Goal: Task Accomplishment & Management: Manage account settings

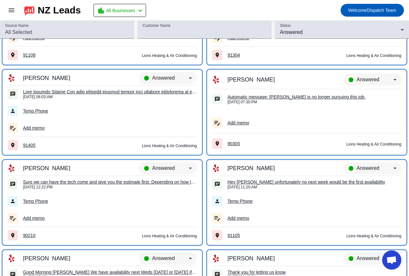
scroll to position [4142, 0]
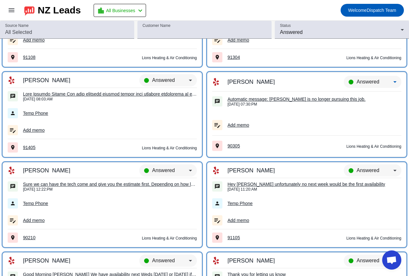
click at [367, 82] on span "Answered" at bounding box center [368, 81] width 23 height 5
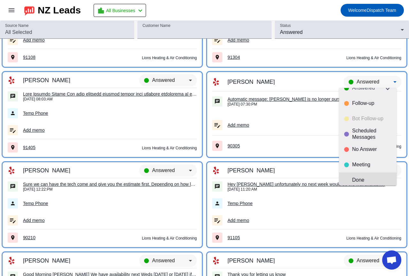
scroll to position [15, 0]
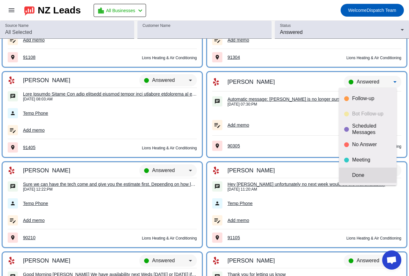
click at [361, 174] on div "Done" at bounding box center [371, 175] width 39 height 6
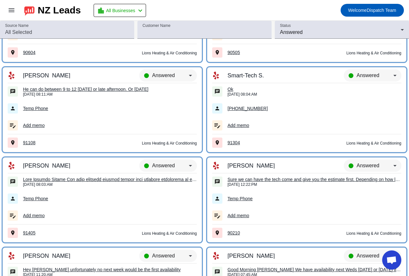
scroll to position [4047, 0]
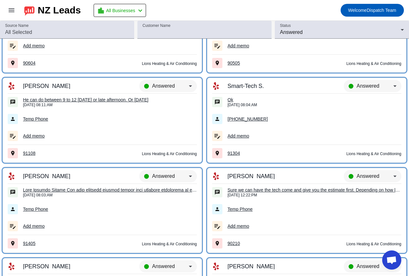
click at [228, 96] on td "Ok 9/22/2025, 08:04:AM" at bounding box center [306, 102] width 189 height 17
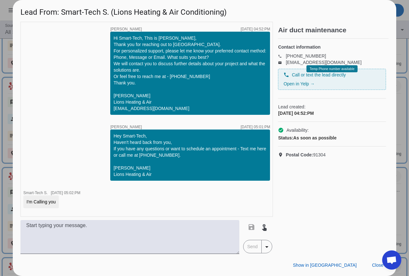
scroll to position [79, 0]
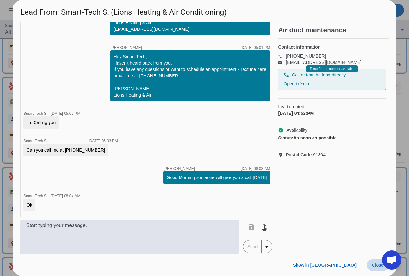
click at [381, 266] on span "Close" at bounding box center [378, 264] width 12 height 5
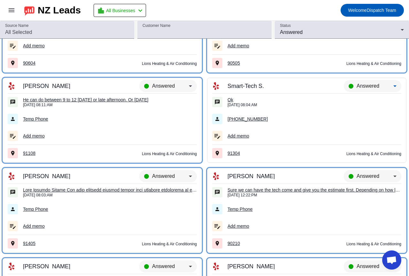
click at [365, 83] on span "Answered" at bounding box center [368, 85] width 23 height 5
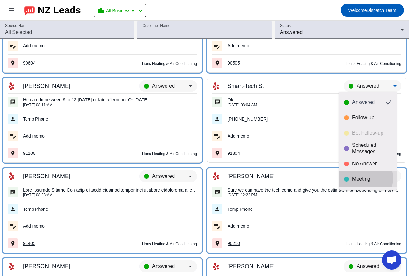
click at [360, 178] on div "Meeting" at bounding box center [371, 179] width 39 height 6
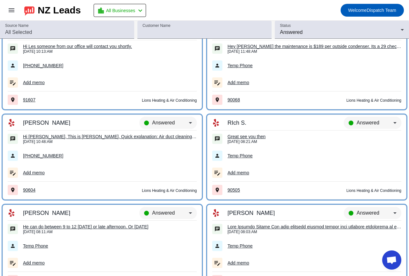
scroll to position [3919, 0]
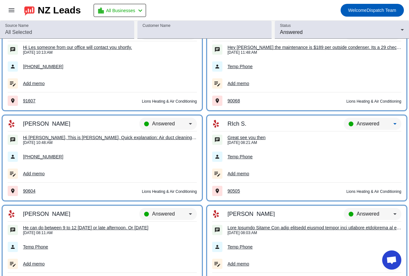
click at [362, 125] on span "Answered" at bounding box center [368, 123] width 23 height 5
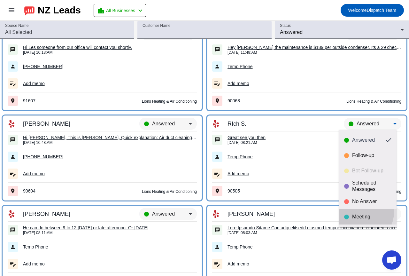
click at [362, 212] on mat-option "Meeting" at bounding box center [368, 216] width 58 height 15
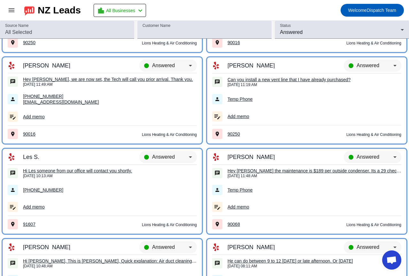
scroll to position [3791, 0]
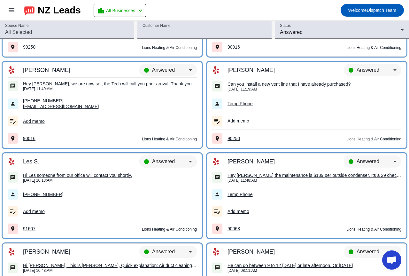
click at [160, 162] on span "Answered" at bounding box center [163, 160] width 23 height 5
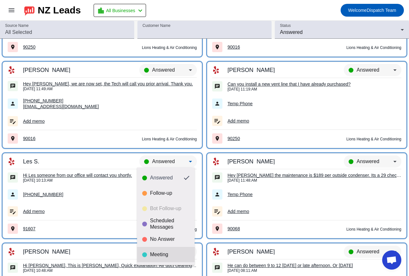
click at [165, 249] on mat-option "Meeting" at bounding box center [166, 254] width 58 height 15
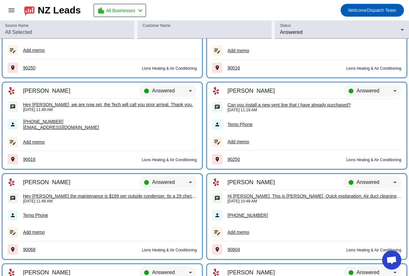
scroll to position [3759, 0]
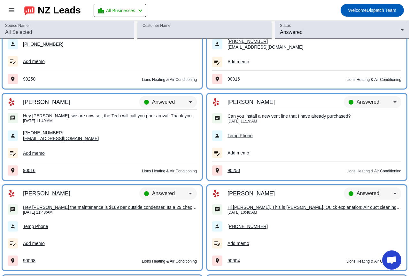
click at [163, 101] on span "Answered" at bounding box center [163, 101] width 23 height 5
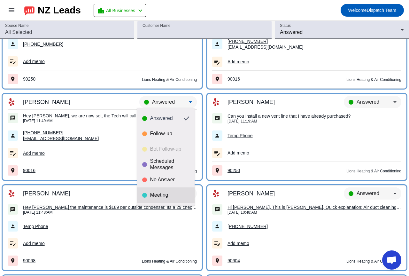
click at [165, 192] on div "Meeting" at bounding box center [169, 195] width 39 height 6
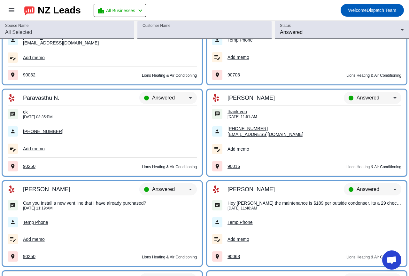
scroll to position [3663, 0]
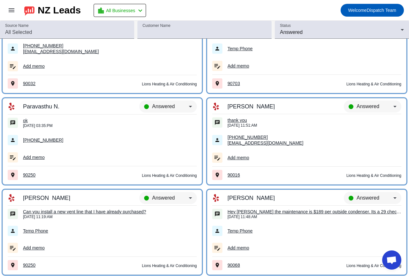
click at [237, 118] on div "thank you" at bounding box center [314, 120] width 174 height 6
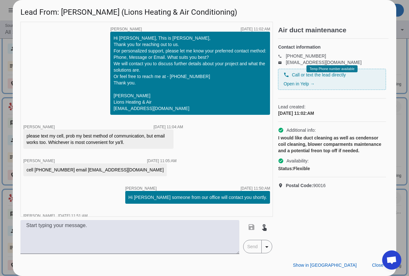
scroll to position [20, 0]
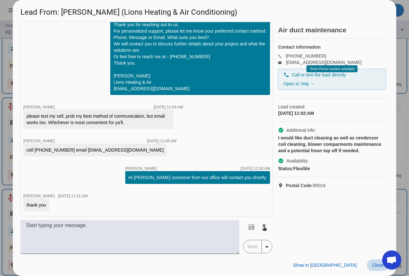
click at [375, 265] on span "Close" at bounding box center [378, 264] width 12 height 5
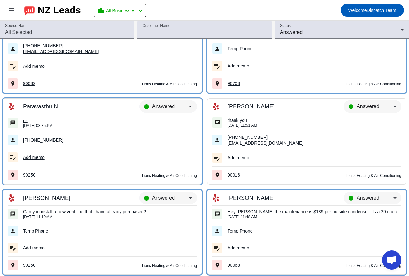
click at [363, 104] on span "Answered" at bounding box center [368, 106] width 23 height 5
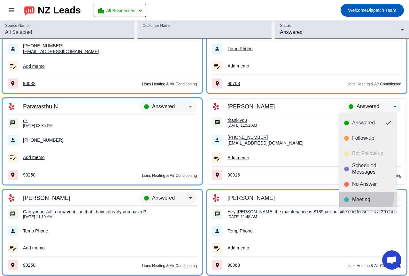
click at [356, 194] on mat-option "Meeting" at bounding box center [368, 199] width 58 height 15
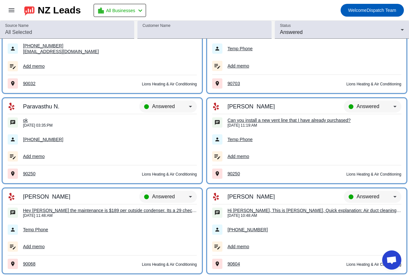
click at [27, 119] on div "ok" at bounding box center [110, 120] width 174 height 6
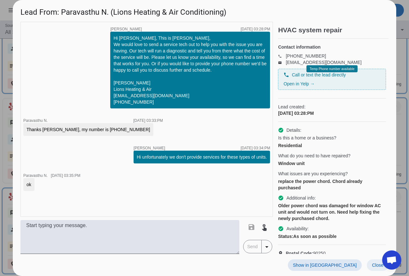
click at [377, 264] on span "Close" at bounding box center [378, 264] width 12 height 5
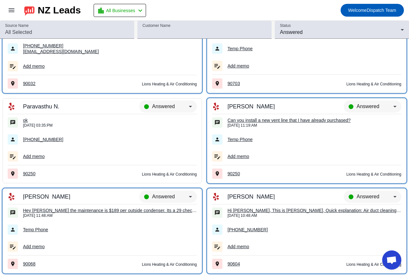
click at [164, 102] on div "Answered" at bounding box center [168, 109] width 58 height 18
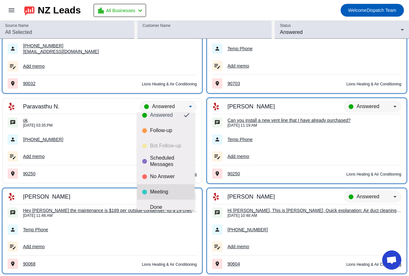
scroll to position [15, 0]
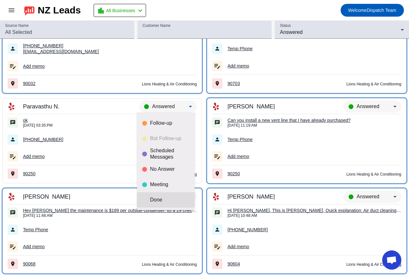
click at [163, 195] on mat-option "Done" at bounding box center [166, 199] width 58 height 15
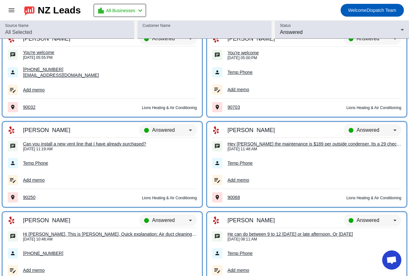
scroll to position [3567, 0]
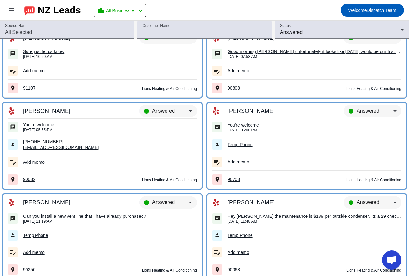
click at [241, 123] on div "You're welcome" at bounding box center [314, 125] width 174 height 6
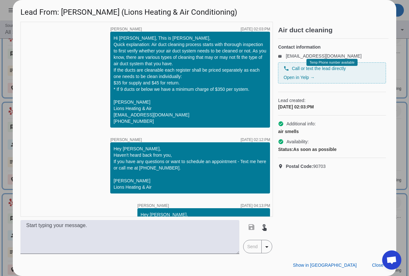
scroll to position [77, 0]
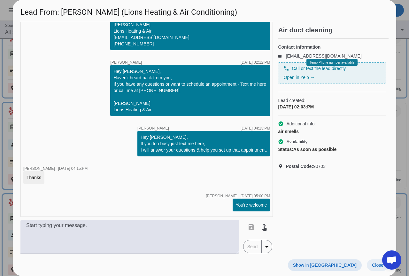
click at [376, 268] on span at bounding box center [378, 265] width 22 height 12
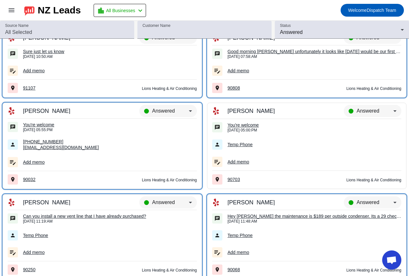
click at [366, 113] on span "Answered" at bounding box center [368, 110] width 23 height 5
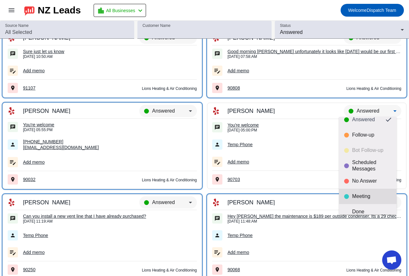
scroll to position [15, 0]
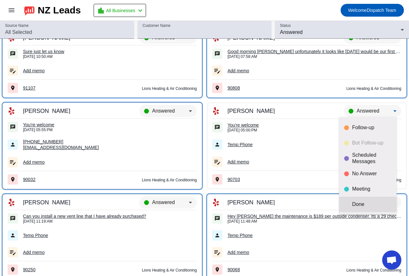
click at [362, 202] on div "Done" at bounding box center [371, 204] width 39 height 6
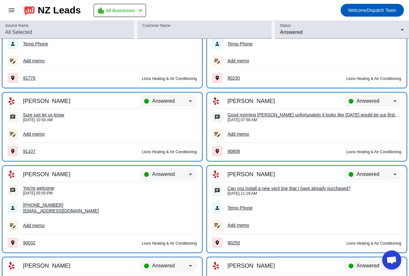
scroll to position [3503, 0]
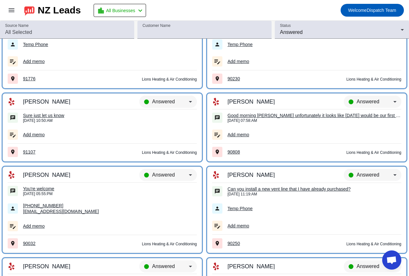
click at [39, 190] on div "You're welcome" at bounding box center [110, 189] width 174 height 6
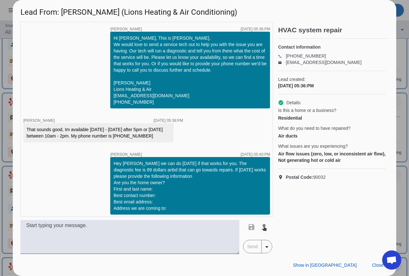
scroll to position [151, 0]
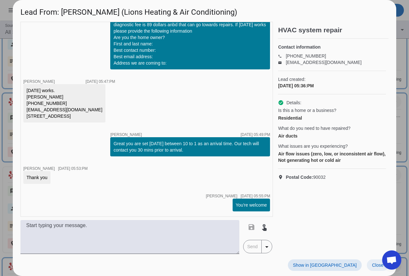
click at [374, 263] on span "Close" at bounding box center [378, 264] width 12 height 5
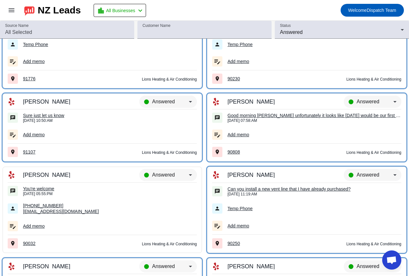
click at [162, 174] on span "Answered" at bounding box center [163, 174] width 23 height 5
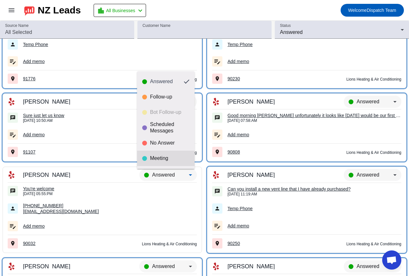
click at [161, 160] on div "Meeting" at bounding box center [169, 158] width 39 height 6
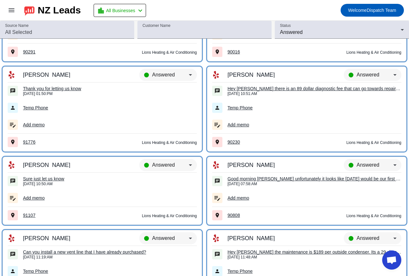
scroll to position [3440, 0]
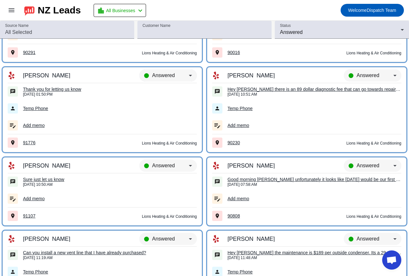
click at [172, 74] on span "Answered" at bounding box center [163, 75] width 23 height 5
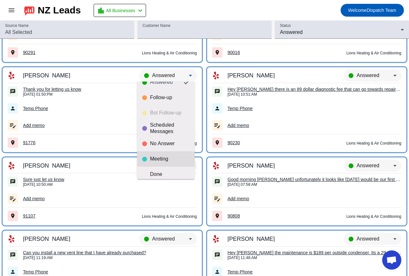
scroll to position [15, 0]
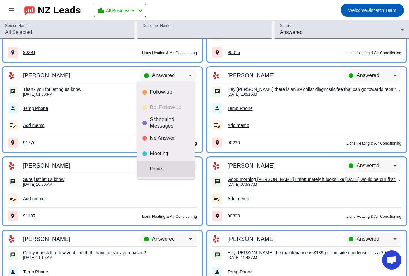
click at [168, 169] on div "Done" at bounding box center [169, 169] width 39 height 6
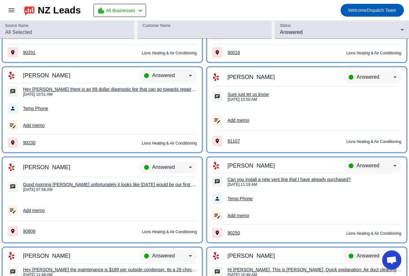
click at [366, 75] on span "Answered" at bounding box center [368, 76] width 23 height 5
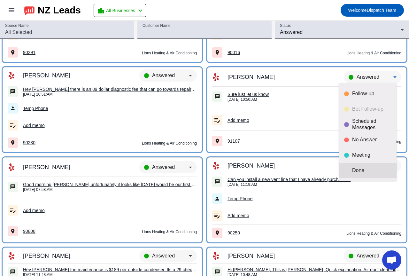
click at [377, 170] on div "Done" at bounding box center [371, 170] width 39 height 6
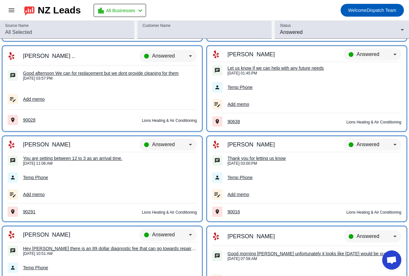
scroll to position [3280, 0]
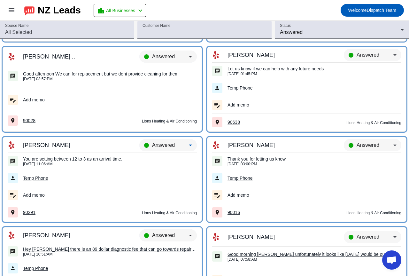
click at [155, 145] on span "Answered" at bounding box center [163, 144] width 23 height 5
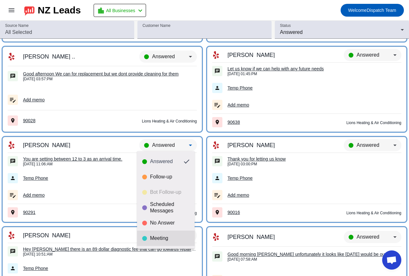
click at [162, 234] on mat-option "Meeting" at bounding box center [166, 237] width 58 height 15
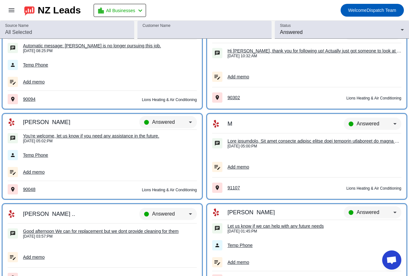
scroll to position [3120, 0]
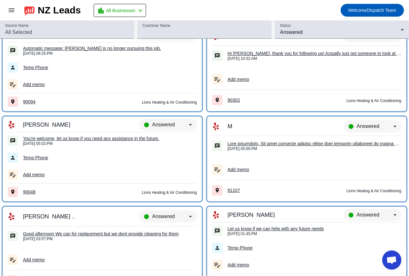
click at [159, 122] on span "Answered" at bounding box center [163, 124] width 23 height 5
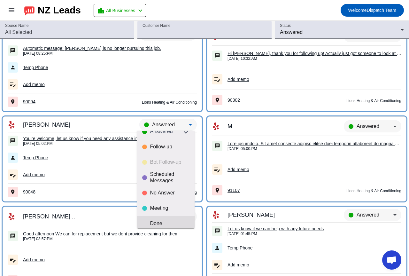
scroll to position [15, 0]
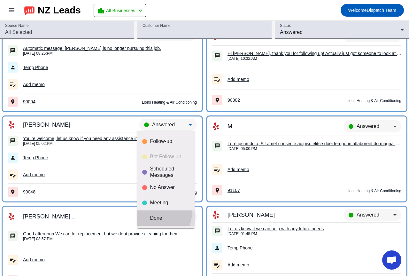
click at [159, 213] on mat-option "Done" at bounding box center [166, 217] width 58 height 15
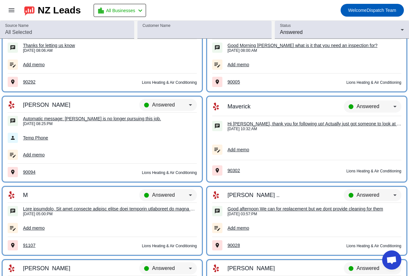
scroll to position [3024, 0]
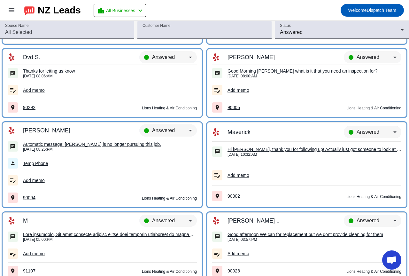
click at [361, 132] on span "Answered" at bounding box center [368, 131] width 23 height 5
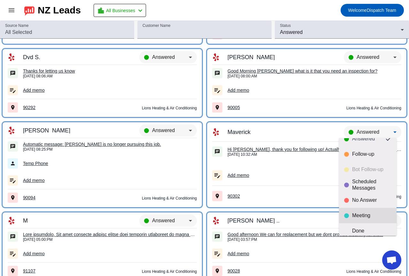
scroll to position [15, 0]
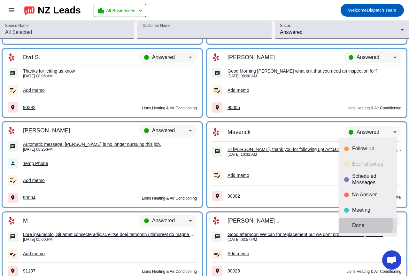
click at [362, 224] on div "Done" at bounding box center [371, 225] width 39 height 6
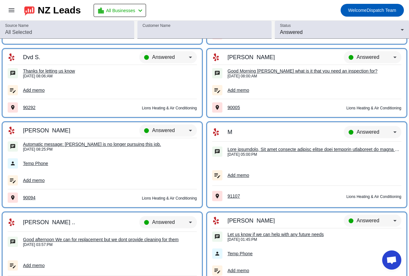
click at [161, 124] on td "Answered" at bounding box center [153, 130] width 87 height 15
click at [173, 127] on div "Answered" at bounding box center [170, 131] width 37 height 8
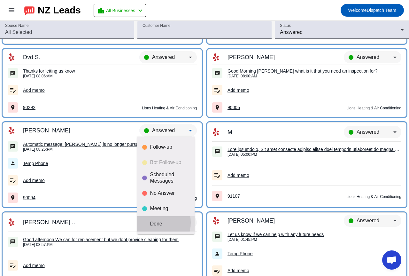
click at [153, 222] on div "Done" at bounding box center [169, 223] width 39 height 6
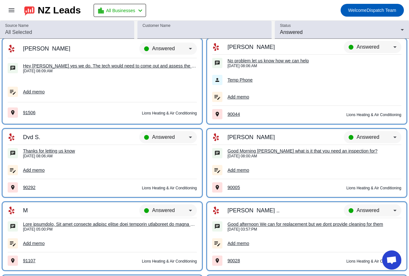
scroll to position [2928, 0]
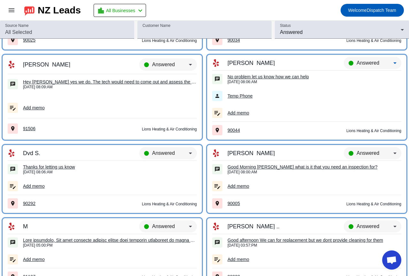
click at [366, 62] on span "Answered" at bounding box center [368, 62] width 23 height 5
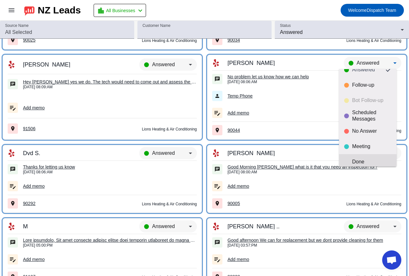
scroll to position [15, 0]
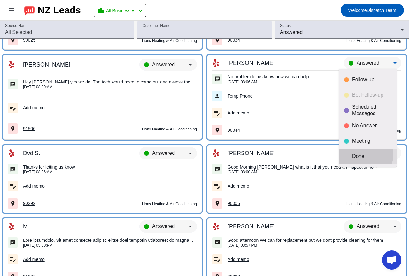
click at [363, 154] on div "Done" at bounding box center [371, 156] width 39 height 6
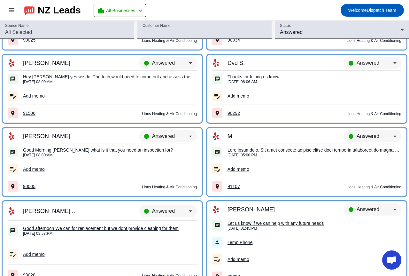
click at [166, 135] on span "Answered" at bounding box center [163, 135] width 23 height 5
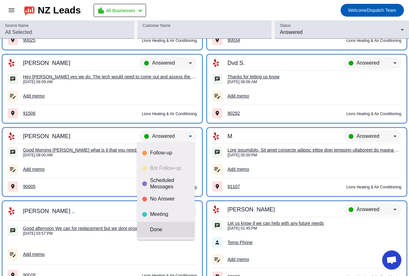
click at [160, 228] on div "Done" at bounding box center [169, 229] width 39 height 6
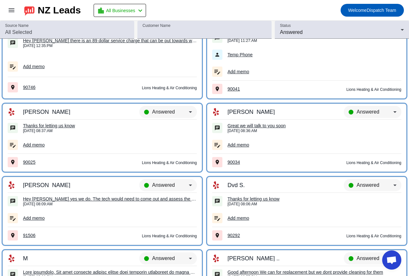
scroll to position [2801, 0]
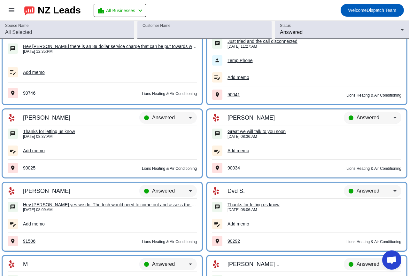
click at [373, 120] on div "Answered" at bounding box center [375, 118] width 37 height 8
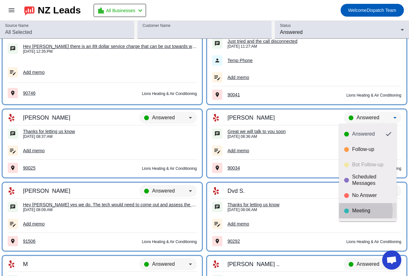
click at [360, 210] on div "Meeting" at bounding box center [371, 210] width 39 height 6
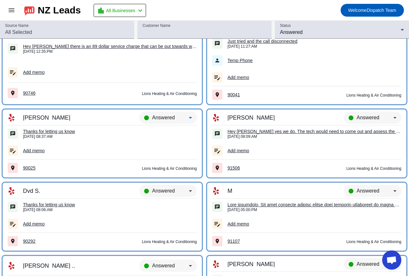
click at [163, 116] on span "Answered" at bounding box center [163, 117] width 23 height 5
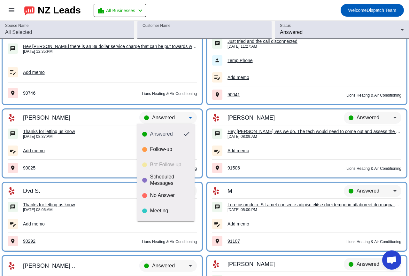
click at [68, 131] on div at bounding box center [204, 138] width 409 height 276
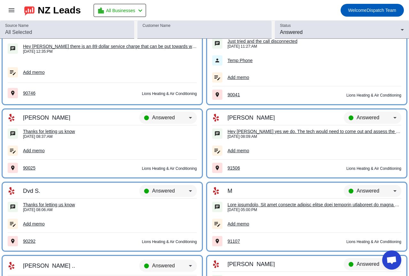
click at [68, 131] on div "Thanks for letting us know" at bounding box center [110, 131] width 174 height 6
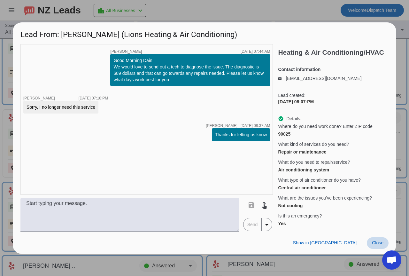
click at [374, 245] on span "Close" at bounding box center [378, 242] width 12 height 5
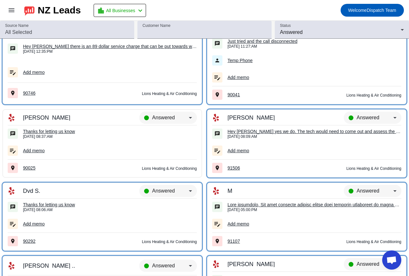
click at [171, 116] on span "Answered" at bounding box center [163, 117] width 23 height 5
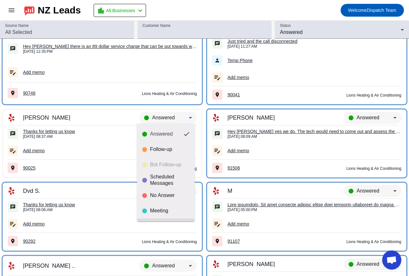
scroll to position [15, 0]
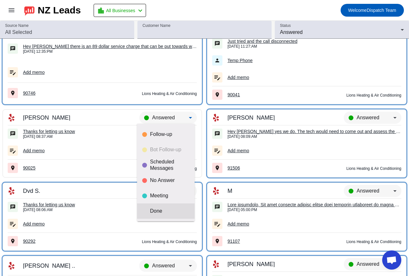
click at [163, 205] on mat-option "Done" at bounding box center [166, 210] width 58 height 15
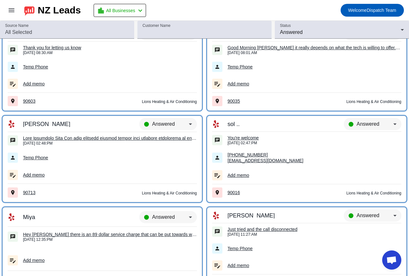
scroll to position [2609, 0]
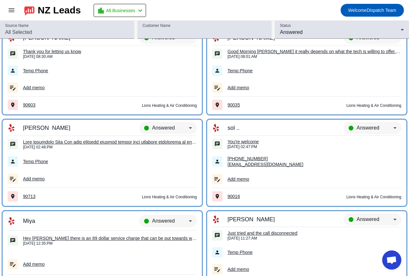
click at [246, 142] on div "You're welcome" at bounding box center [314, 142] width 174 height 6
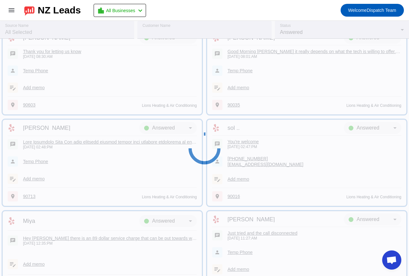
click at [246, 173] on div "Source All Source Name Customer Name Contact Info Messages Address Memos Last I…" at bounding box center [204, 148] width 409 height 255
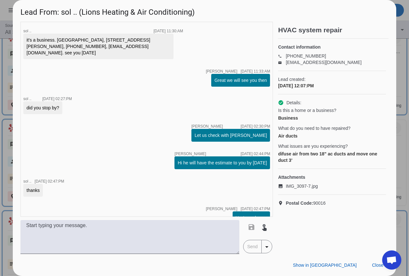
scroll to position [442, 0]
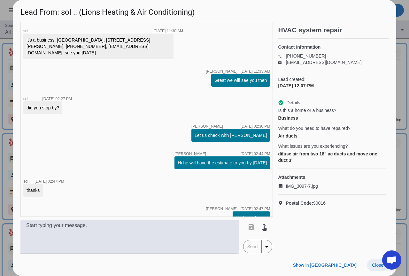
drag, startPoint x: 374, startPoint y: 268, endPoint x: 368, endPoint y: 266, distance: 6.0
click at [374, 268] on span at bounding box center [378, 265] width 22 height 12
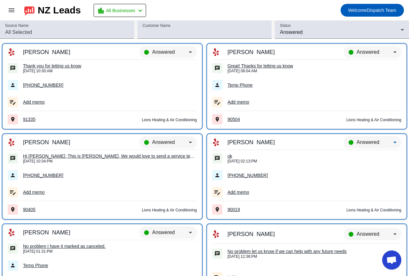
click at [361, 145] on div "Answered" at bounding box center [375, 142] width 37 height 8
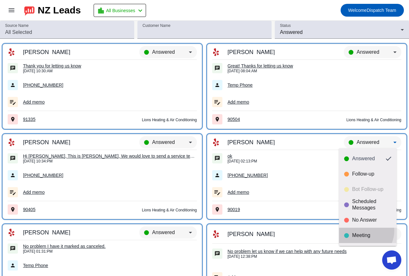
click at [362, 230] on mat-option "Meeting" at bounding box center [368, 234] width 58 height 15
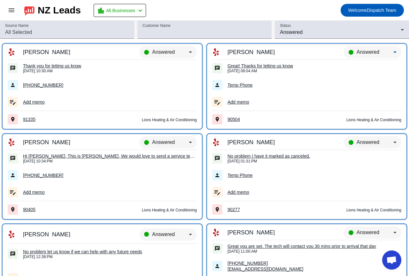
click at [363, 51] on span "Answered" at bounding box center [368, 51] width 23 height 5
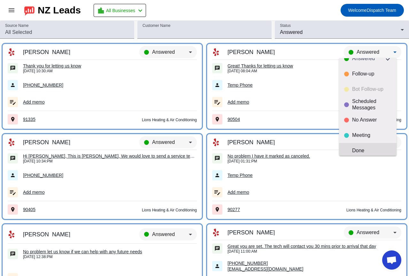
scroll to position [15, 0]
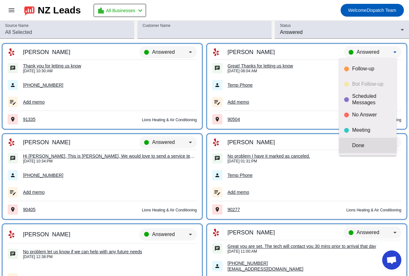
click at [364, 143] on div "Done" at bounding box center [371, 145] width 39 height 6
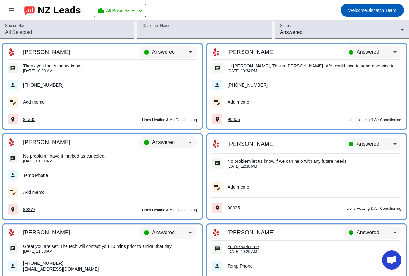
click at [366, 231] on span "Answered" at bounding box center [368, 231] width 23 height 5
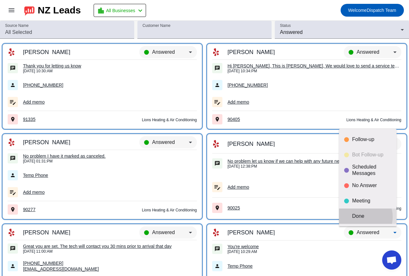
click at [360, 217] on div "Done" at bounding box center [371, 216] width 39 height 6
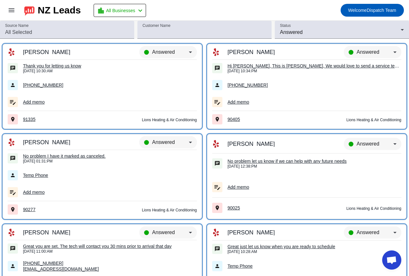
click at [178, 138] on div "Answered" at bounding box center [168, 145] width 58 height 18
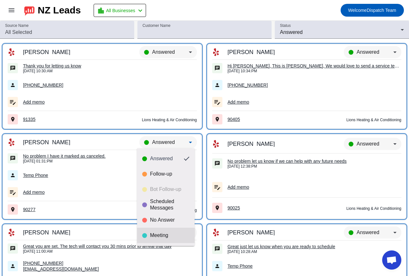
click at [159, 229] on mat-option "Meeting" at bounding box center [166, 234] width 58 height 15
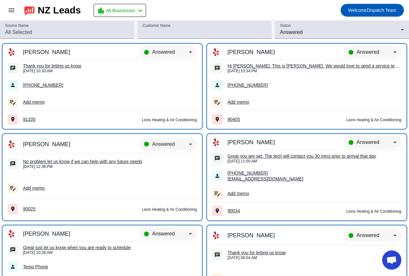
click at [170, 140] on div "Answered" at bounding box center [168, 147] width 58 height 18
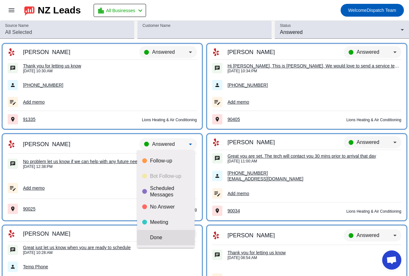
click at [172, 236] on div "Done" at bounding box center [169, 237] width 39 height 6
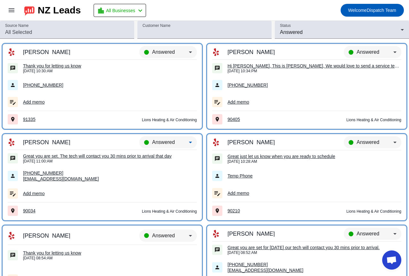
click at [166, 139] on span "Answered" at bounding box center [163, 141] width 23 height 5
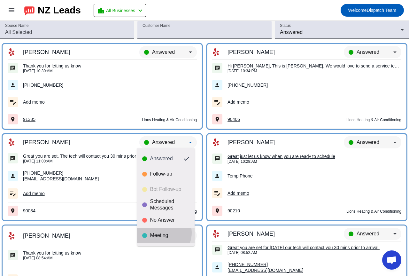
click at [163, 233] on div "Meeting" at bounding box center [169, 235] width 39 height 6
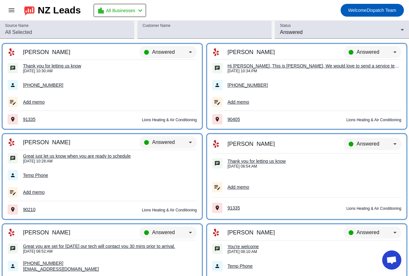
click at [361, 144] on span "Answered" at bounding box center [368, 143] width 23 height 5
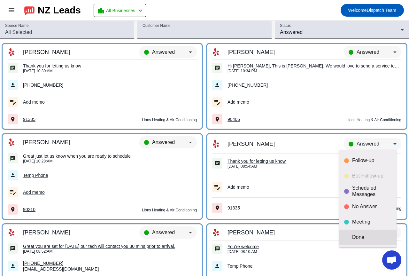
click at [356, 239] on div "Done" at bounding box center [371, 237] width 39 height 6
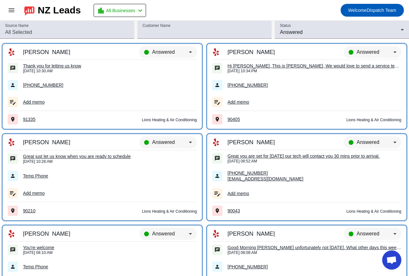
click at [171, 51] on span "Answered" at bounding box center [163, 51] width 23 height 5
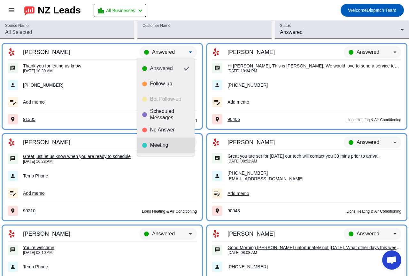
click at [163, 144] on div "Meeting" at bounding box center [169, 145] width 39 height 6
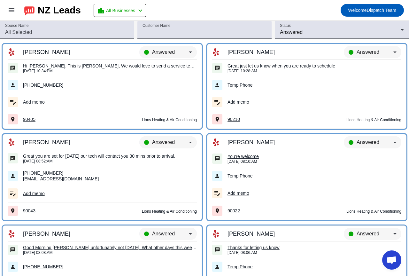
click at [250, 155] on div "You're welcome" at bounding box center [314, 156] width 174 height 6
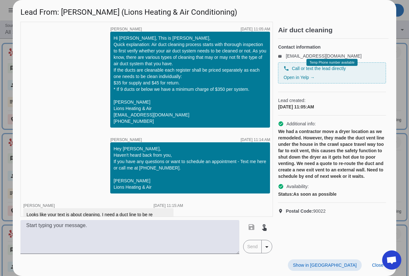
scroll to position [192, 0]
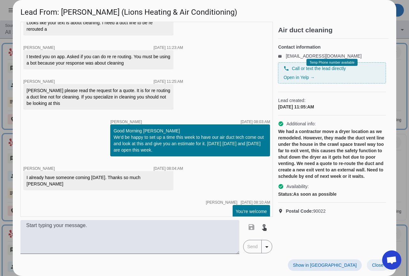
click at [373, 266] on span "Close" at bounding box center [378, 264] width 12 height 5
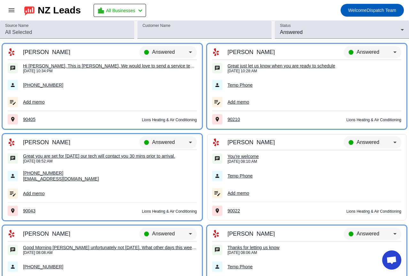
click at [366, 143] on span "Answered" at bounding box center [368, 141] width 23 height 5
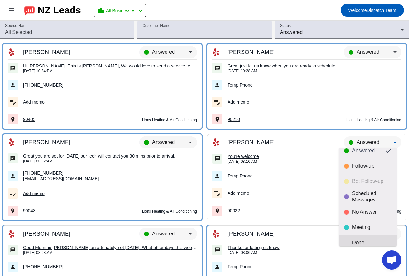
scroll to position [15, 0]
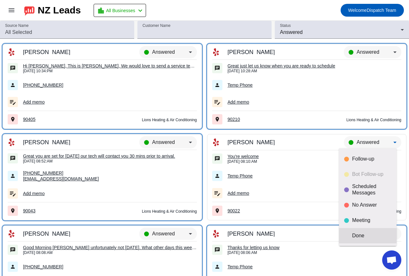
click at [363, 240] on mat-option "Done" at bounding box center [368, 235] width 58 height 15
